Goal: Find specific page/section: Find specific page/section

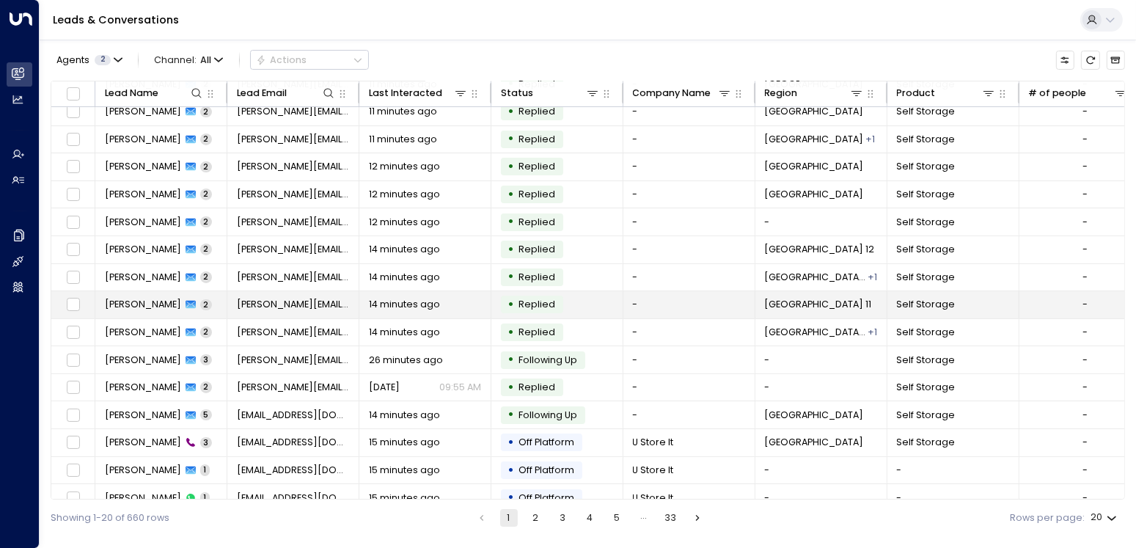
scroll to position [158, 0]
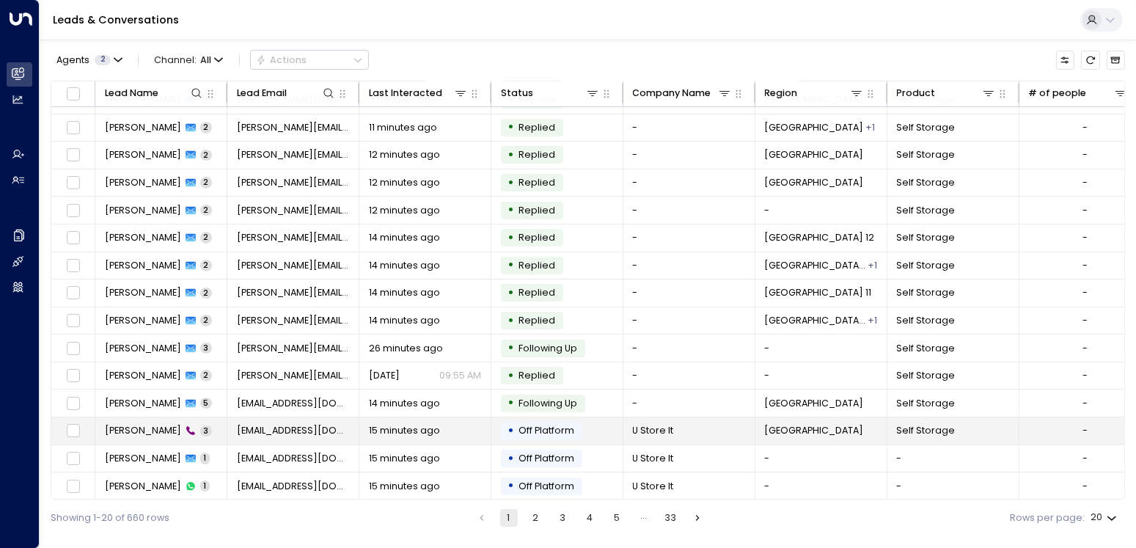
click at [145, 425] on span "[PERSON_NAME]" at bounding box center [143, 430] width 76 height 13
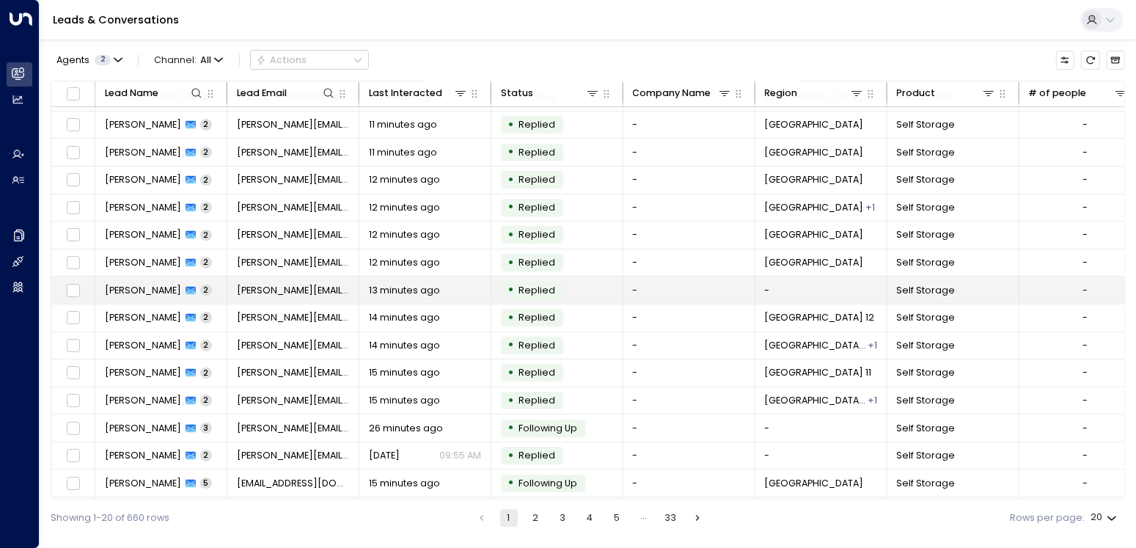
scroll to position [158, 0]
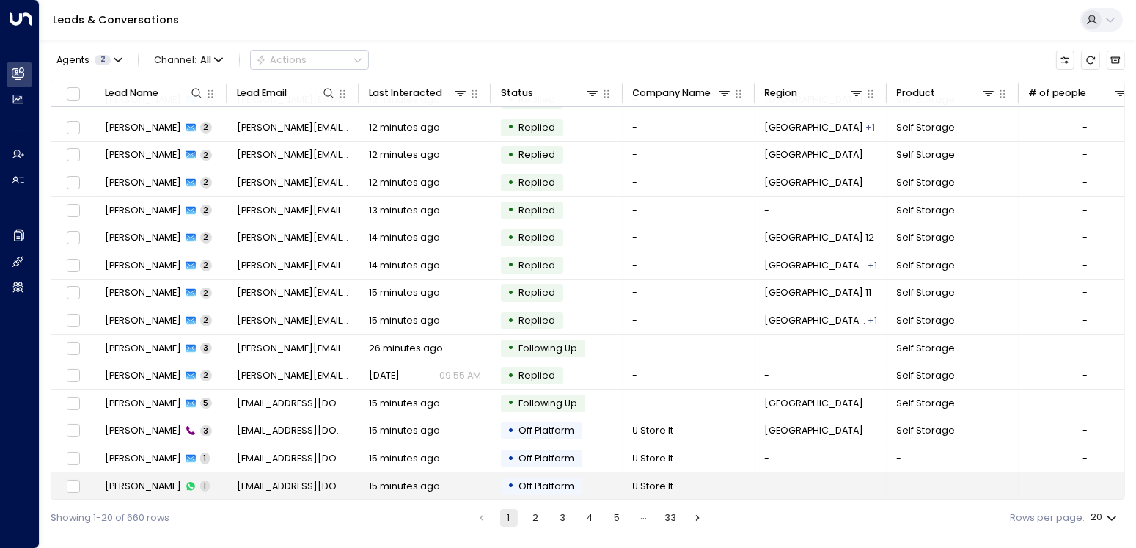
click at [152, 479] on span "[PERSON_NAME]" at bounding box center [143, 485] width 76 height 13
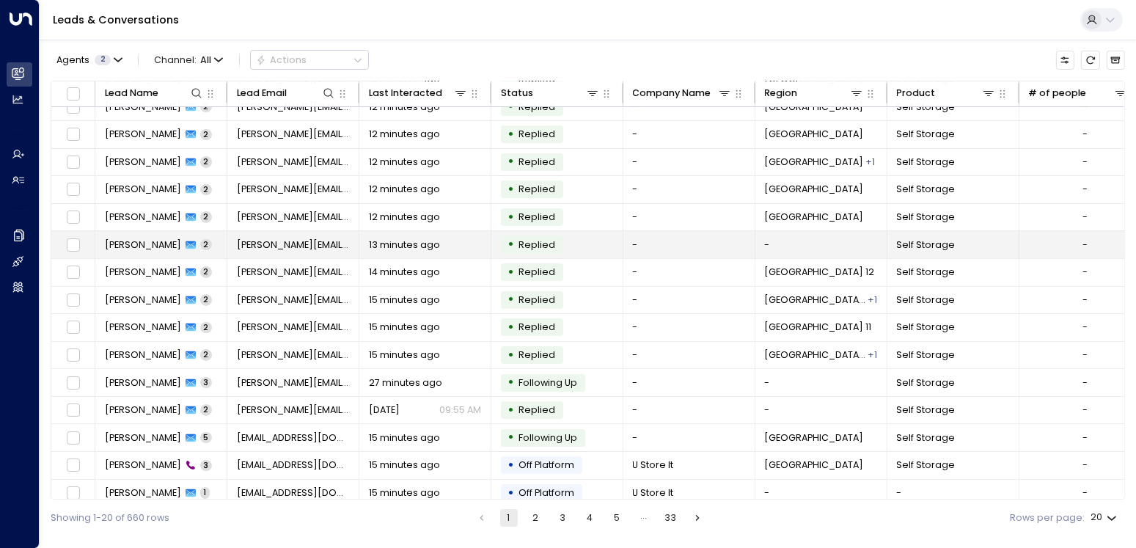
scroll to position [158, 0]
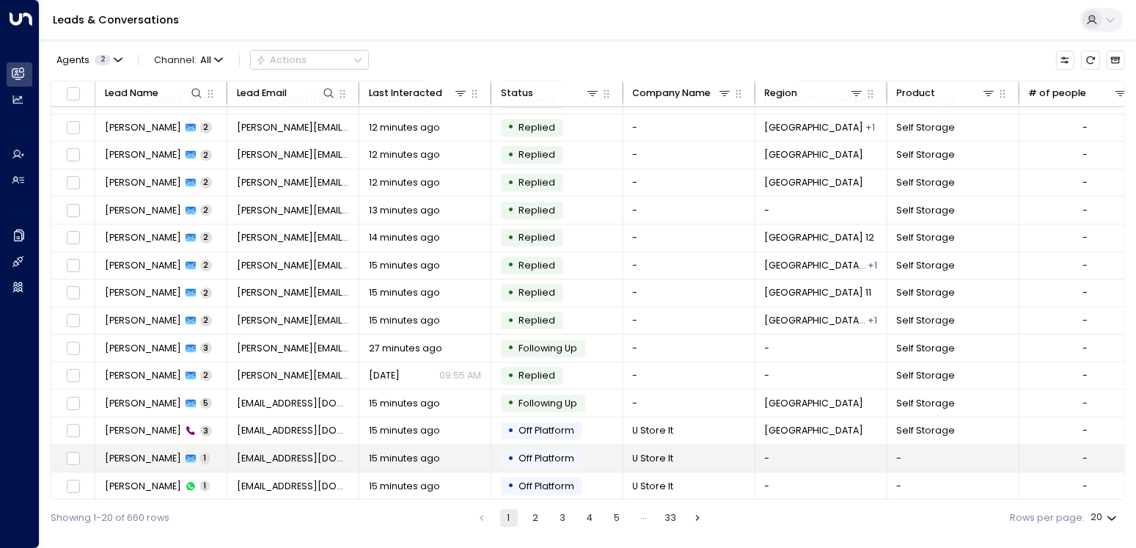
click at [137, 446] on td "[PERSON_NAME] 1" at bounding box center [161, 458] width 132 height 27
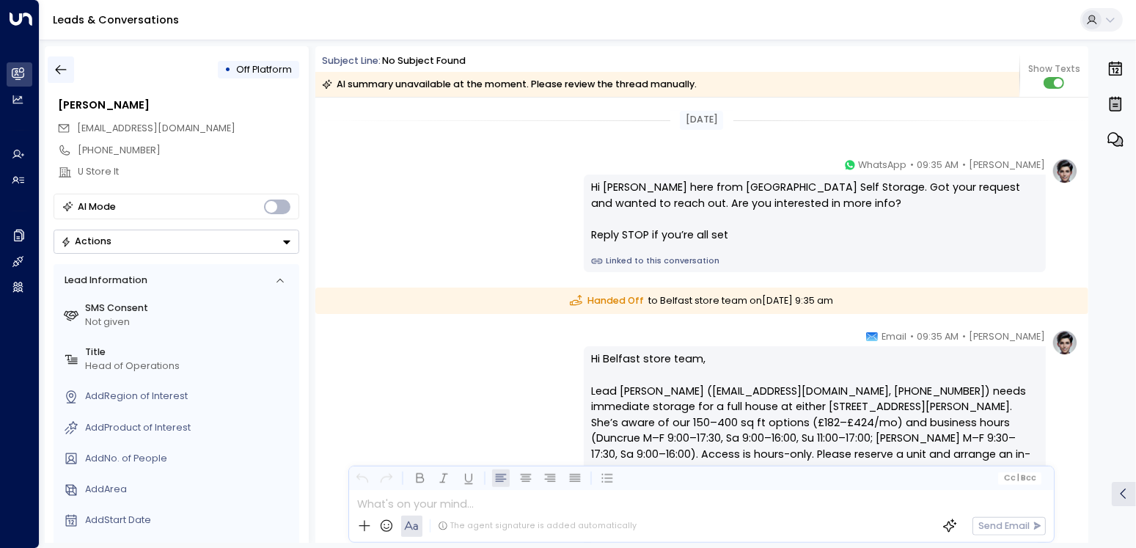
click at [61, 65] on icon "button" at bounding box center [61, 69] width 15 height 15
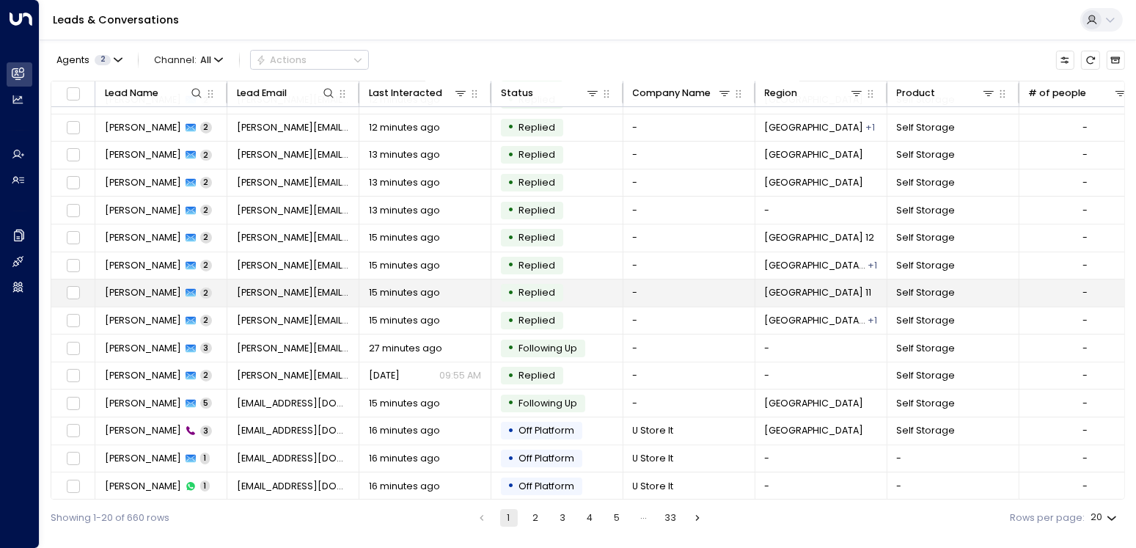
scroll to position [158, 0]
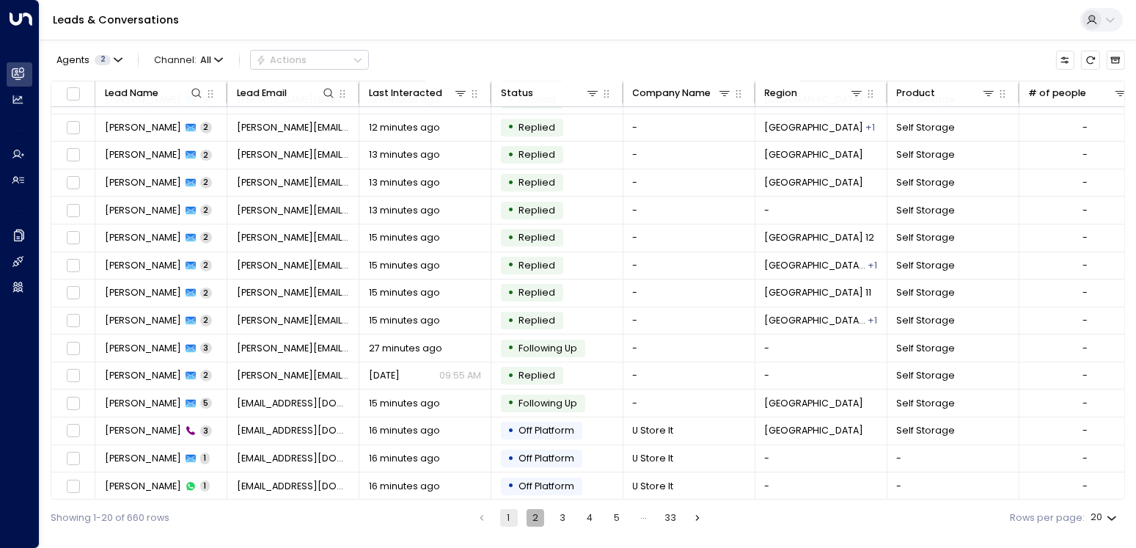
click at [534, 509] on button "2" at bounding box center [535, 518] width 18 height 18
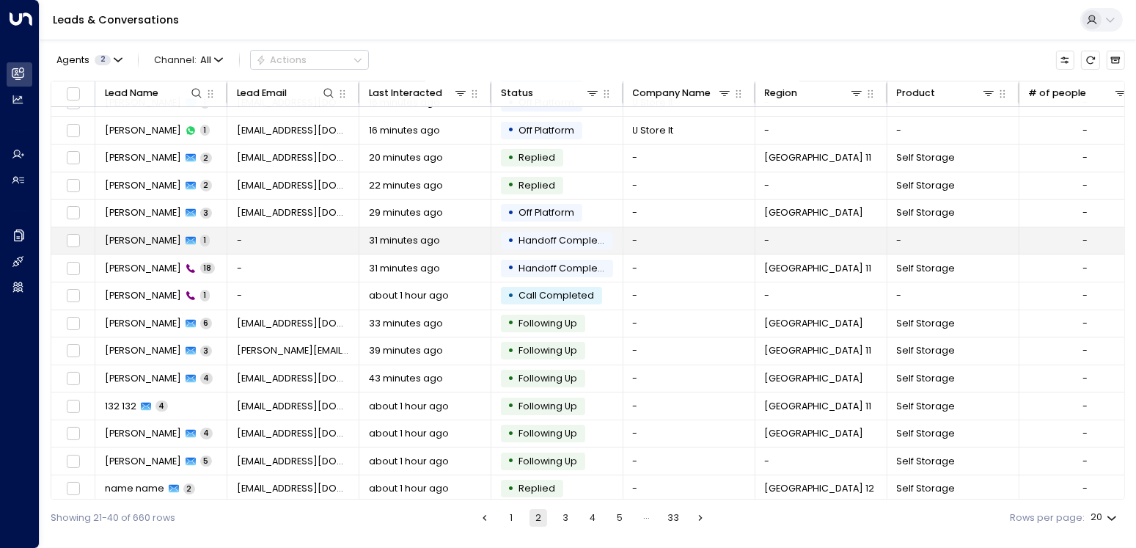
scroll to position [85, 0]
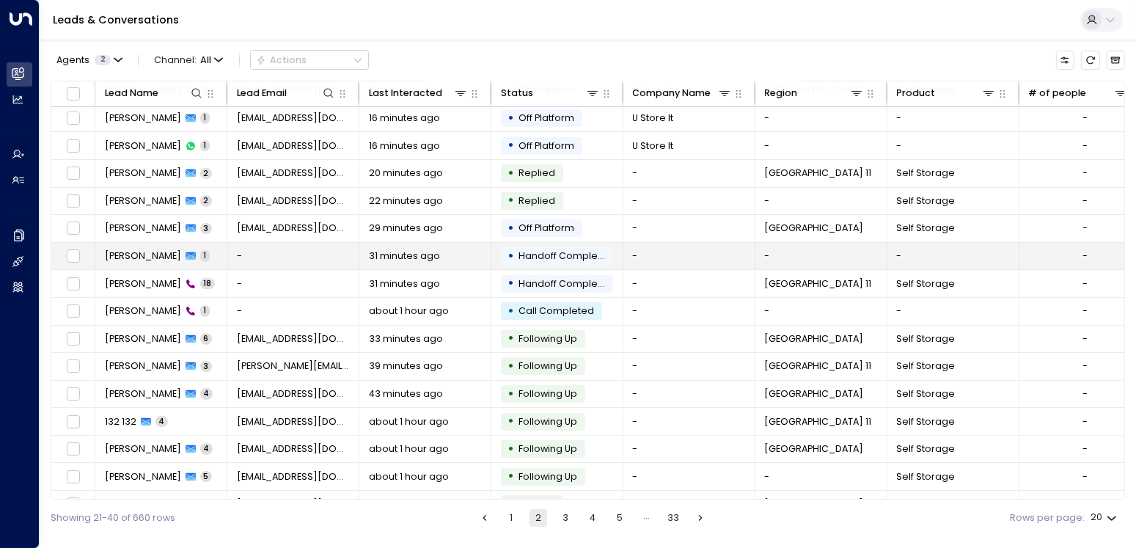
click at [159, 251] on span "[PERSON_NAME]" at bounding box center [143, 255] width 76 height 13
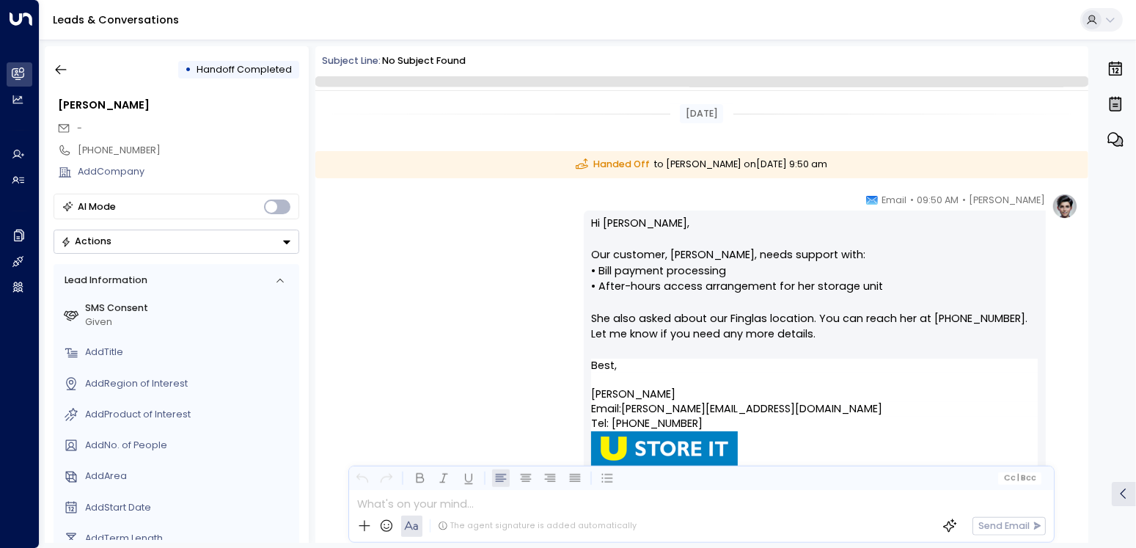
scroll to position [123, 0]
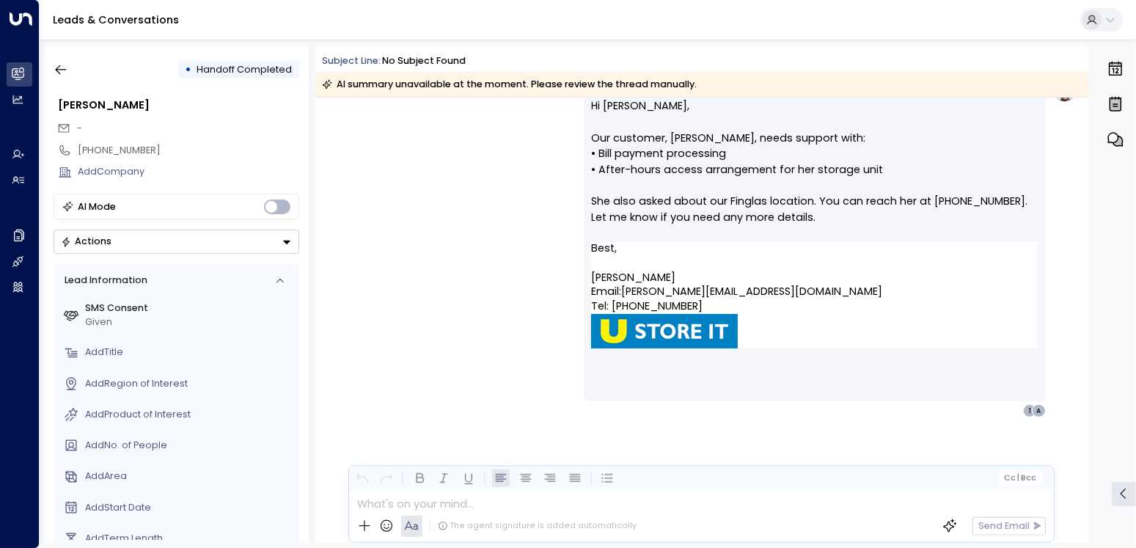
drag, startPoint x: 64, startPoint y: 70, endPoint x: 67, endPoint y: 0, distance: 69.7
click at [64, 70] on icon "button" at bounding box center [61, 70] width 11 height 10
